Goal: Browse casually: Explore the website without a specific task or goal

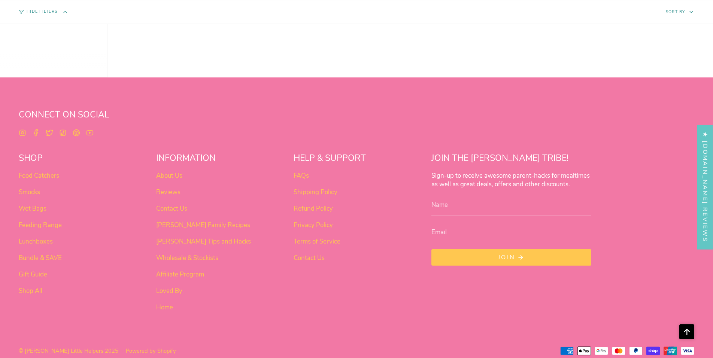
scroll to position [644, 0]
